Goal: Find specific page/section: Find specific page/section

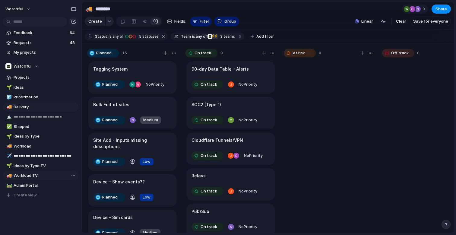
click at [32, 172] on link "🚚 Workload TV" at bounding box center [40, 175] width 75 height 9
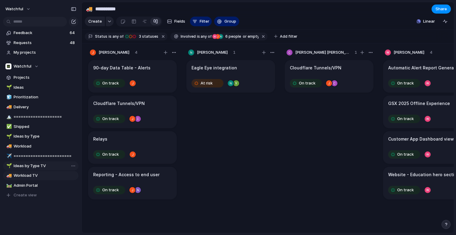
click at [35, 167] on span "Ideas by Type TV" at bounding box center [45, 166] width 63 height 6
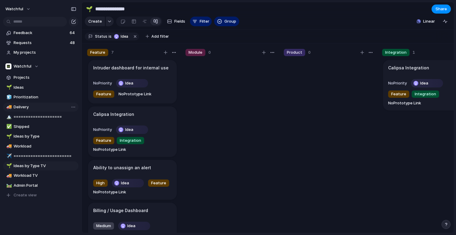
click at [25, 106] on span "Delivery" at bounding box center [45, 107] width 63 height 6
type input "********"
